Goal: Find specific page/section: Find specific page/section

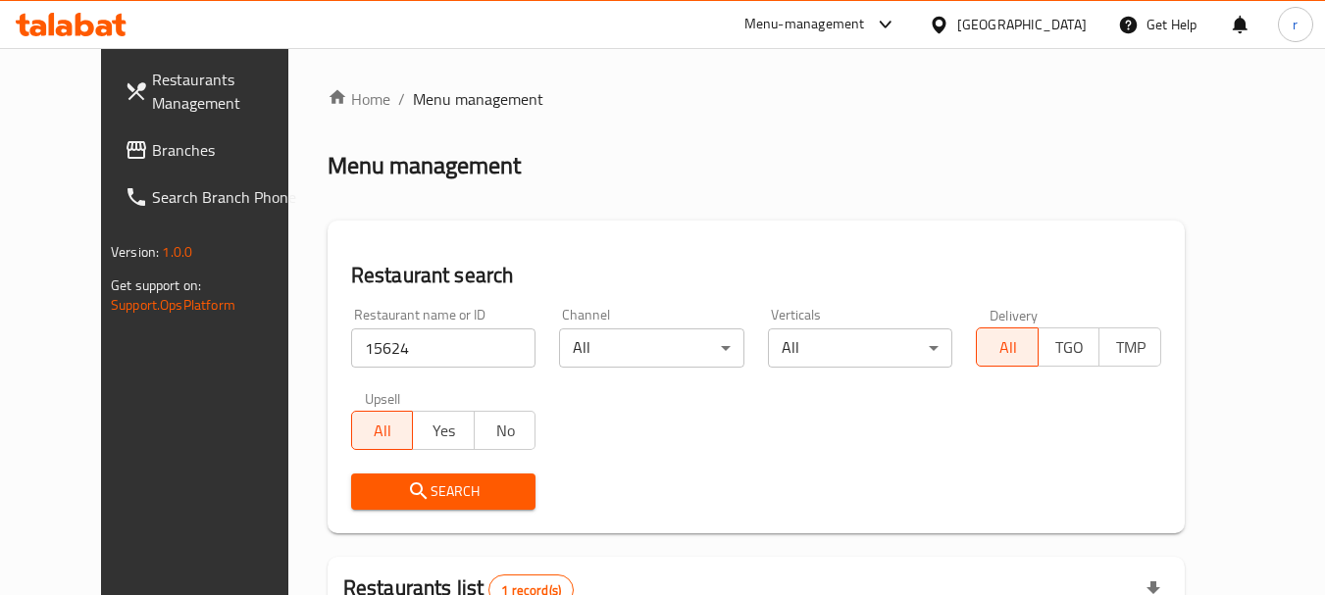
click at [1075, 26] on div "[GEOGRAPHIC_DATA]" at bounding box center [1021, 25] width 129 height 22
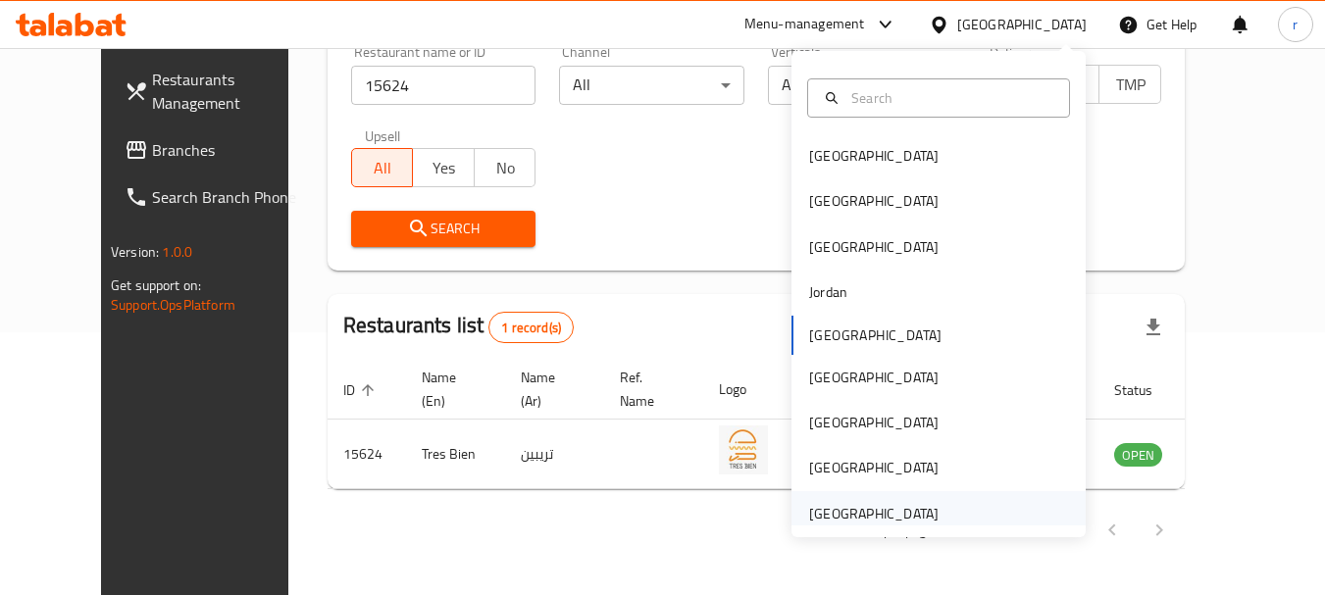
click at [818, 515] on div "[GEOGRAPHIC_DATA]" at bounding box center [873, 514] width 129 height 22
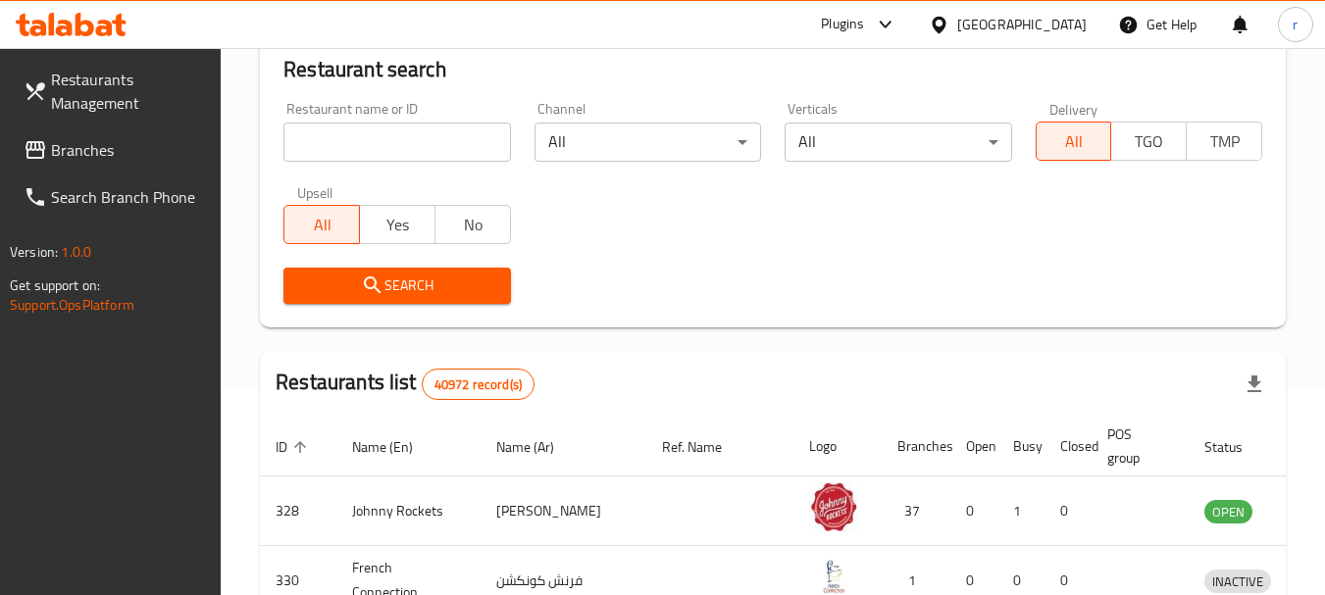
scroll to position [263, 0]
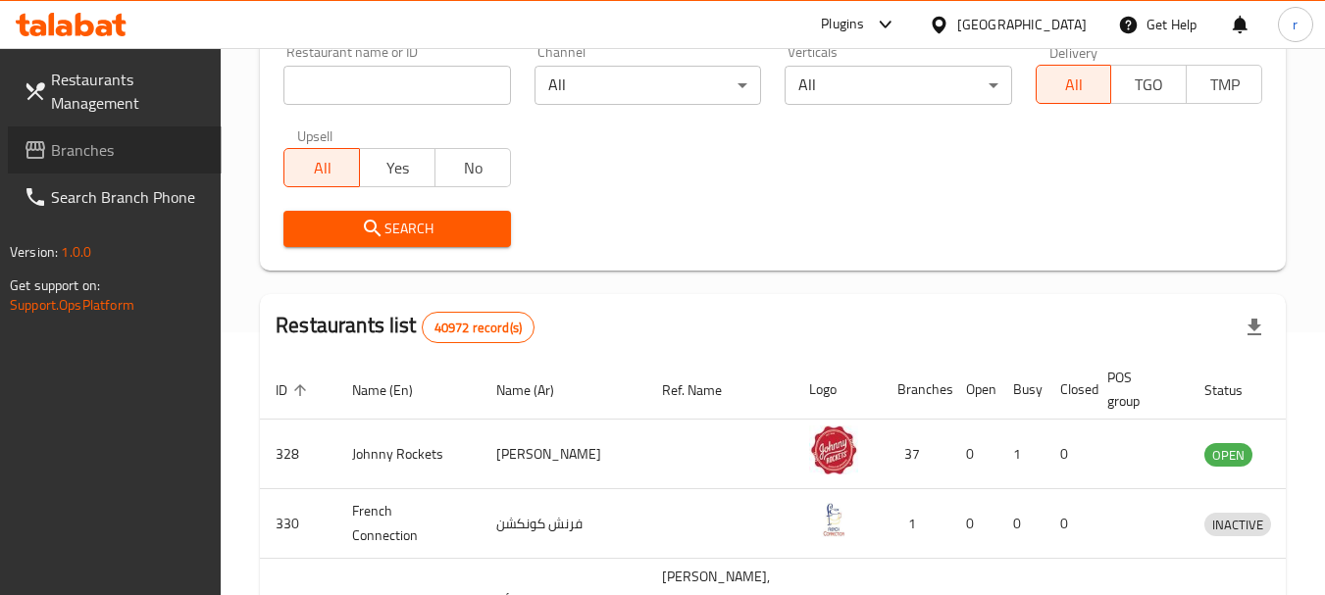
click at [105, 141] on span "Branches" at bounding box center [128, 150] width 155 height 24
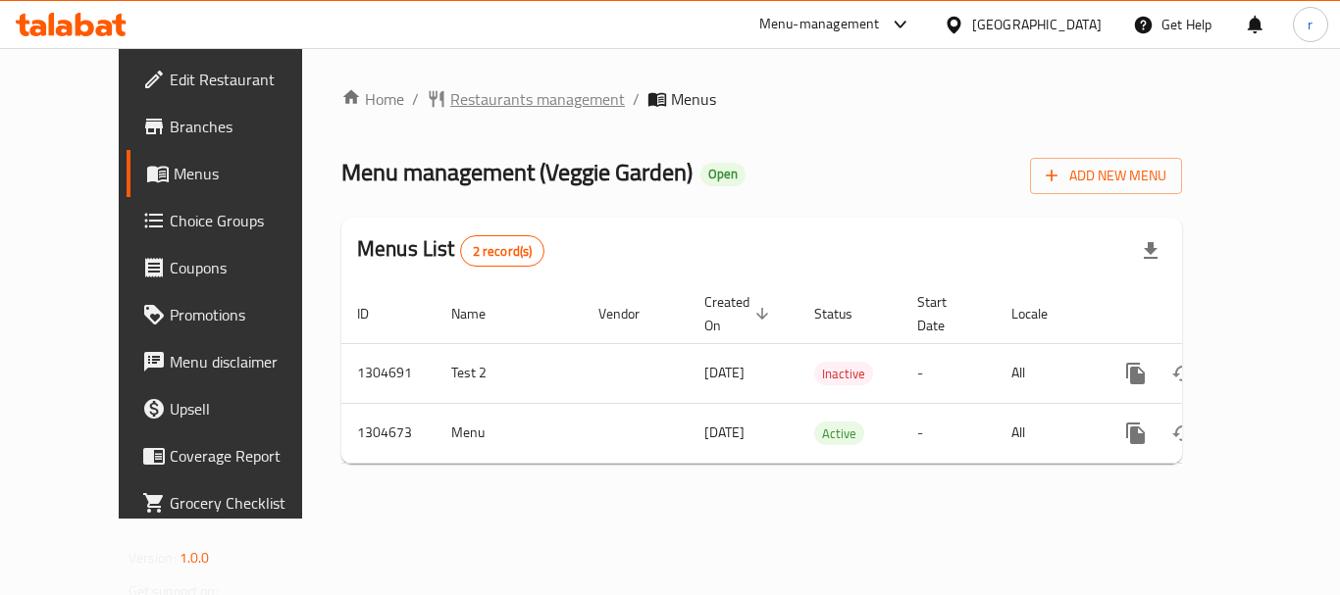
click at [454, 97] on span "Restaurants management" at bounding box center [537, 99] width 175 height 24
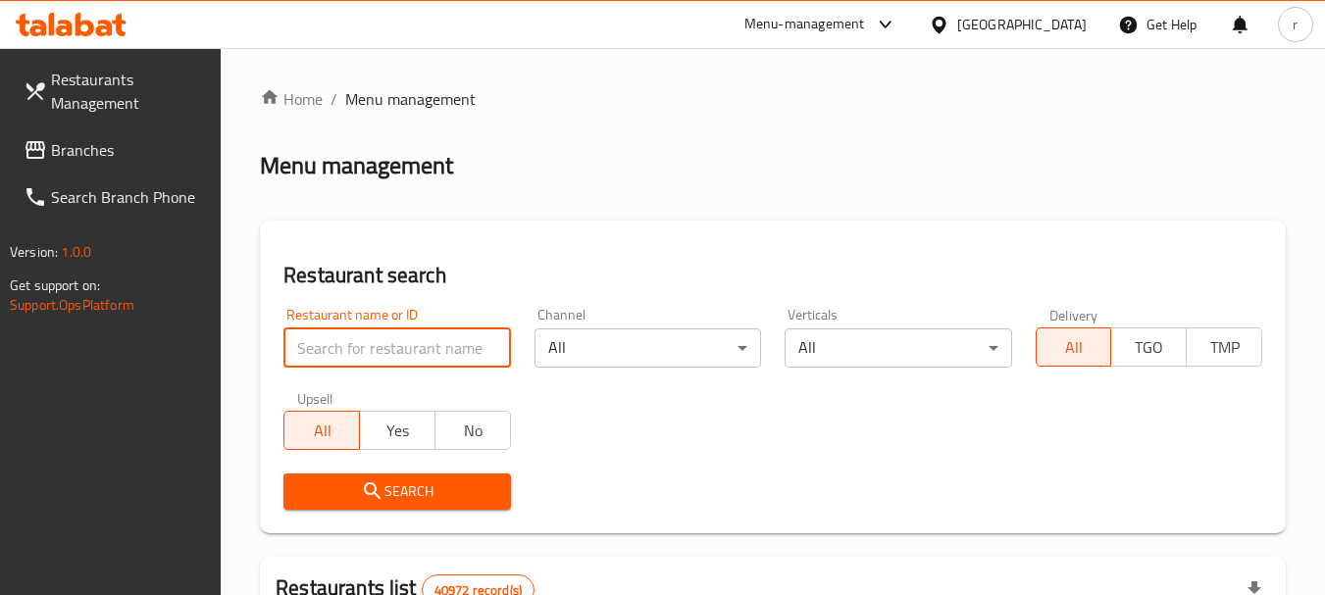
click at [390, 338] on input "search" at bounding box center [397, 348] width 227 height 39
paste input "703361"
type input "703361"
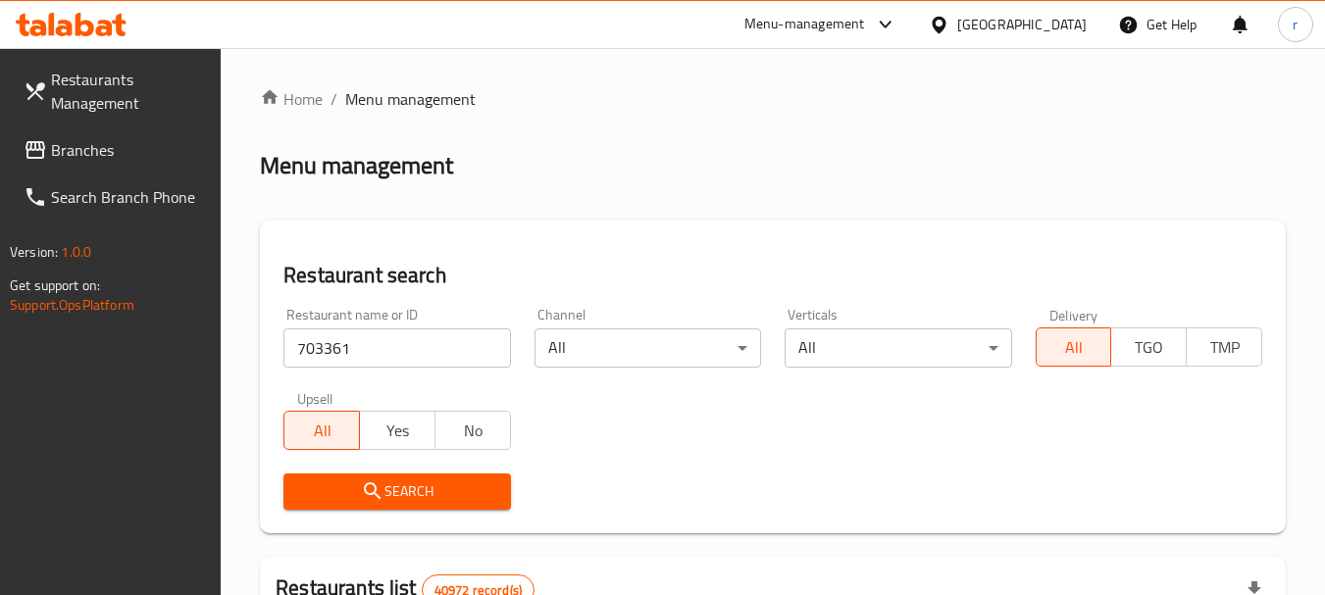
click at [370, 490] on icon "submit" at bounding box center [373, 492] width 24 height 24
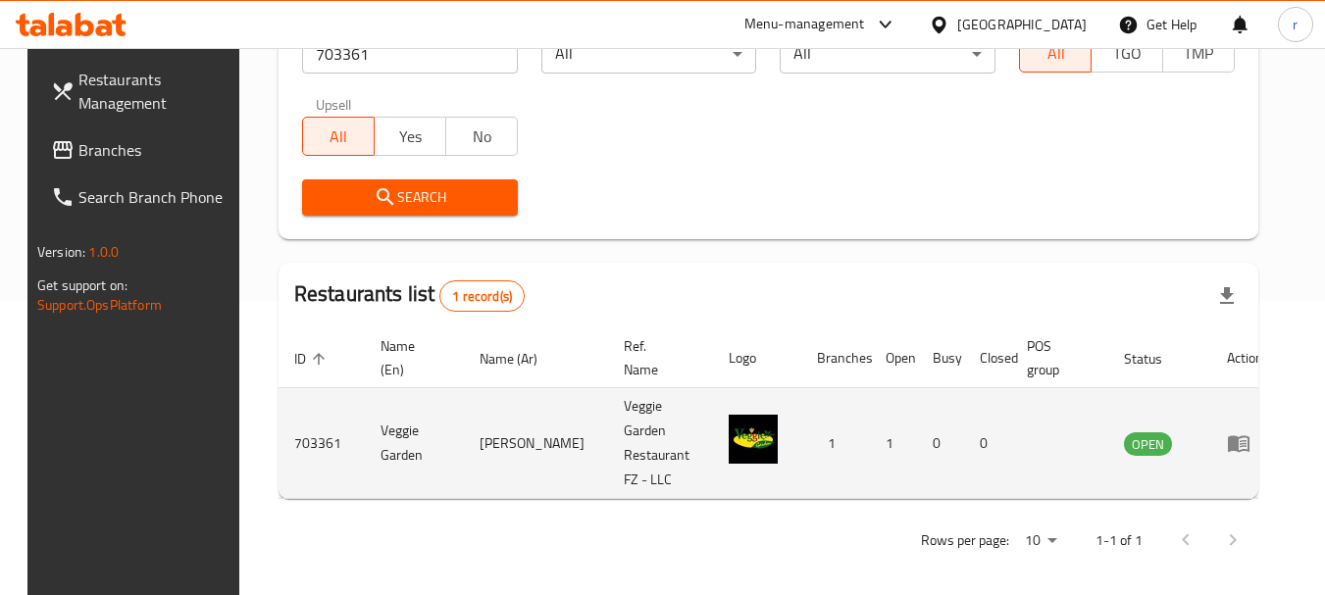
scroll to position [280, 0]
